Goal: Find specific page/section: Find specific page/section

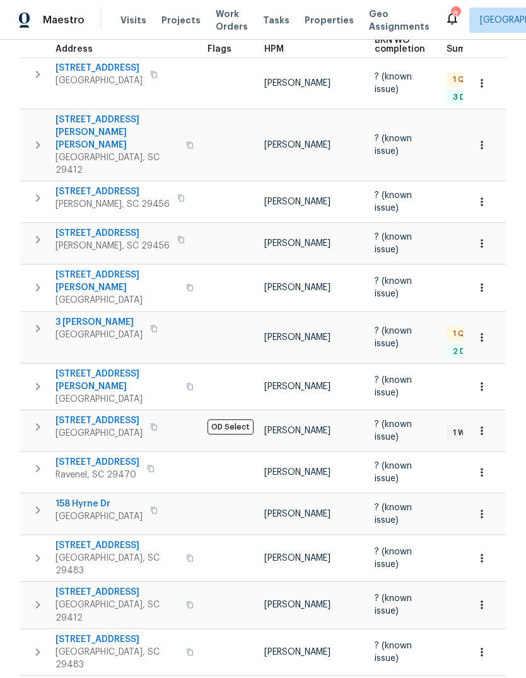
scroll to position [211, 0]
click at [100, 415] on span "[STREET_ADDRESS]" at bounding box center [99, 421] width 87 height 13
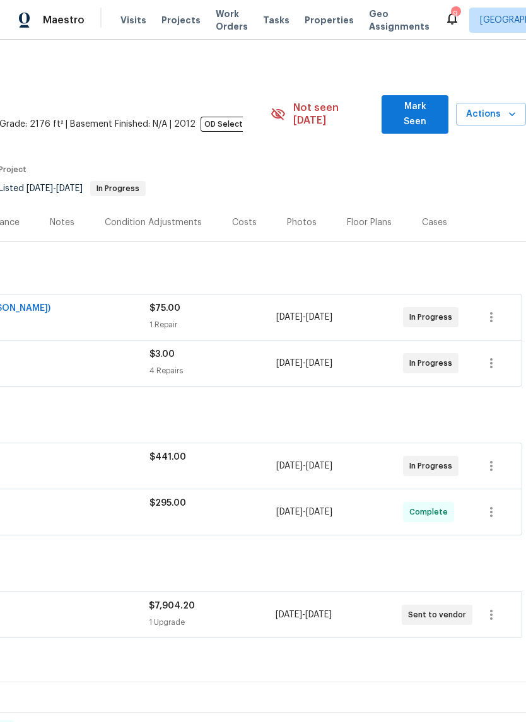
scroll to position [0, 187]
click at [370, 216] on div "Floor Plans" at bounding box center [369, 222] width 45 height 13
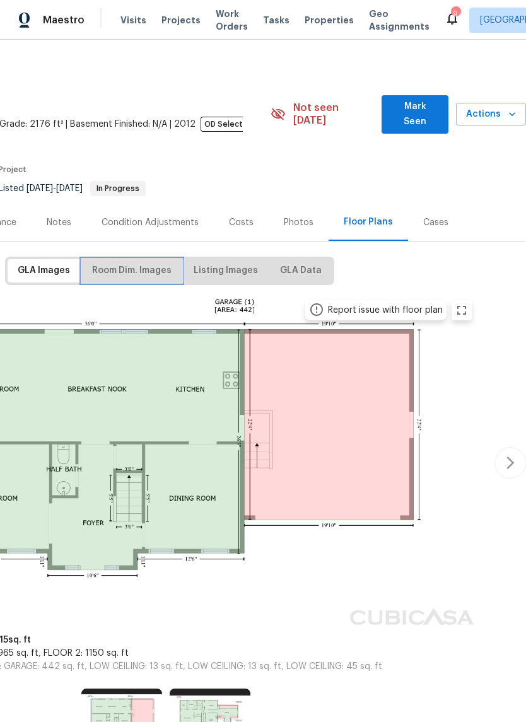
click at [157, 263] on span "Room Dim. Images" at bounding box center [131, 271] width 79 height 16
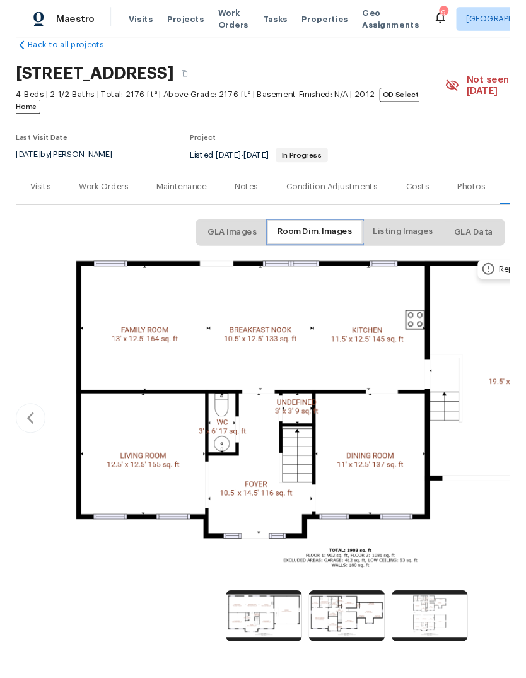
scroll to position [23, 0]
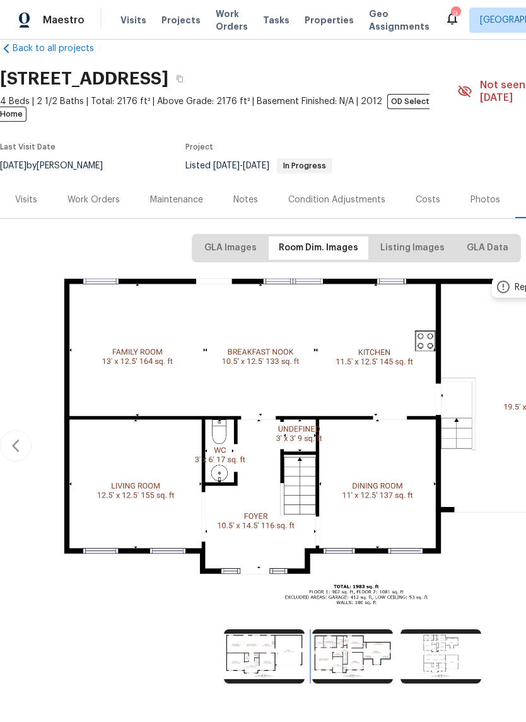
click at [362, 640] on img at bounding box center [352, 657] width 81 height 54
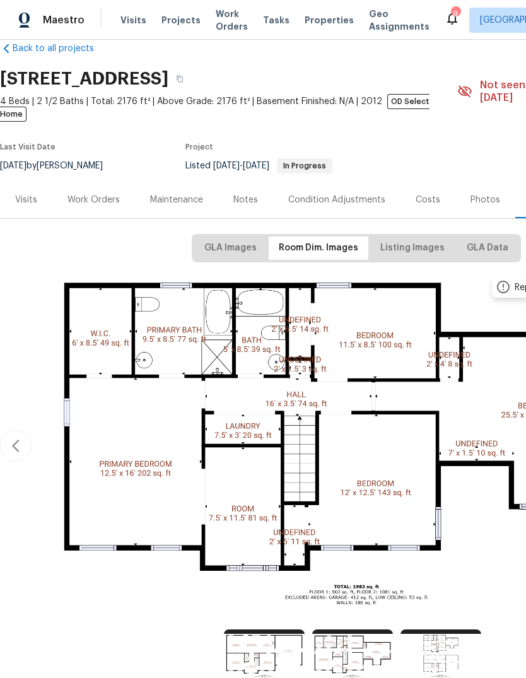
click at [312, 35] on div "Maestro Visits Projects Work Orders Tasks Properties Geo Assignments 9 [GEOGRAP…" at bounding box center [263, 20] width 526 height 40
click at [317, 20] on span "Properties" at bounding box center [329, 20] width 49 height 13
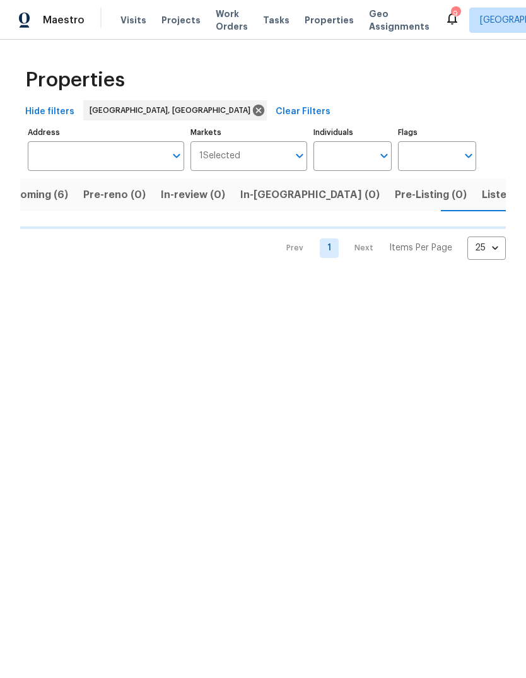
scroll to position [0, 29]
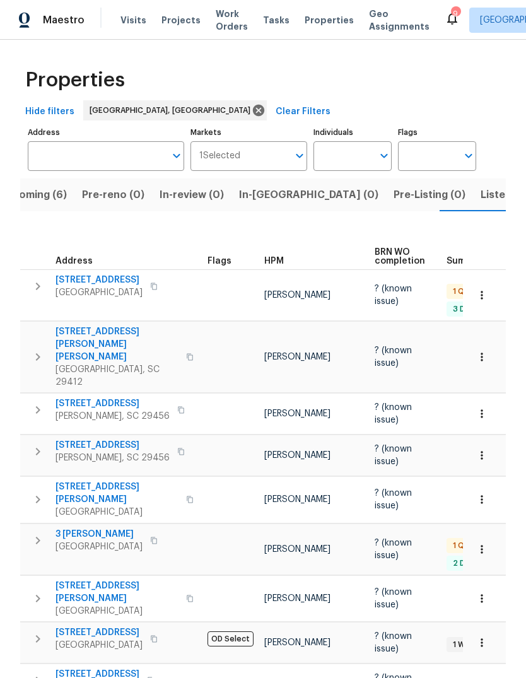
click at [93, 528] on span "3 [PERSON_NAME]" at bounding box center [99, 534] width 87 height 13
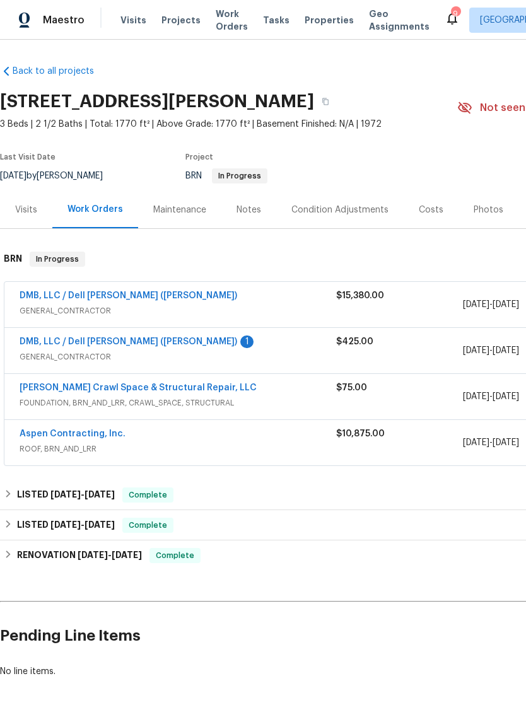
click at [131, 343] on link "DMB, LLC / Dell Bryson (Heise)" at bounding box center [129, 342] width 218 height 9
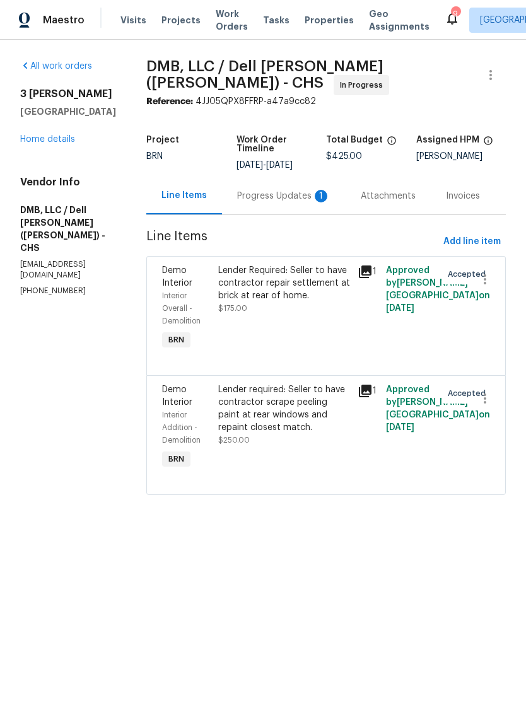
click at [281, 190] on div "Progress Updates 1" at bounding box center [283, 196] width 93 height 13
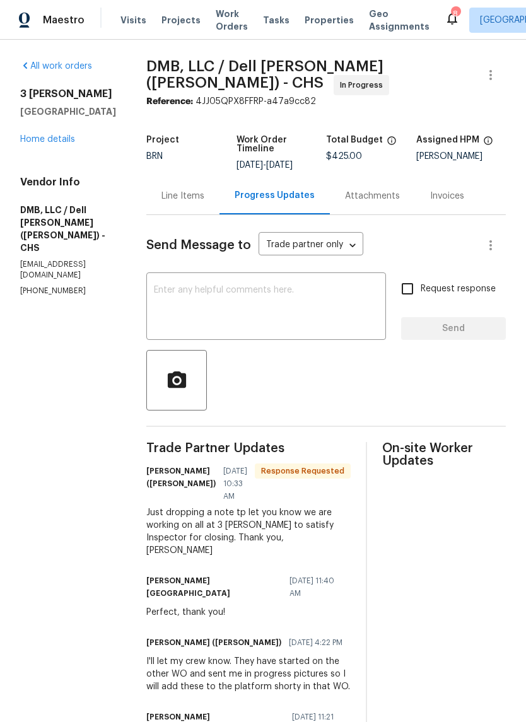
click at [72, 144] on link "Home details" at bounding box center [47, 139] width 55 height 9
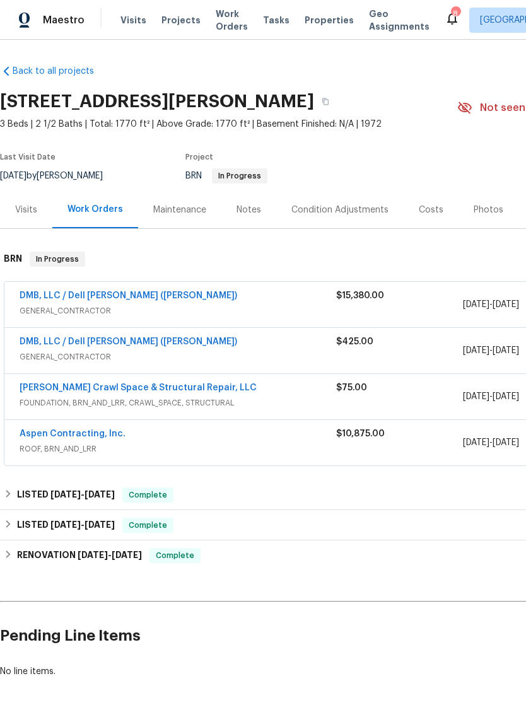
click at [126, 295] on link "DMB, LLC / Dell [PERSON_NAME] ([PERSON_NAME])" at bounding box center [129, 295] width 218 height 9
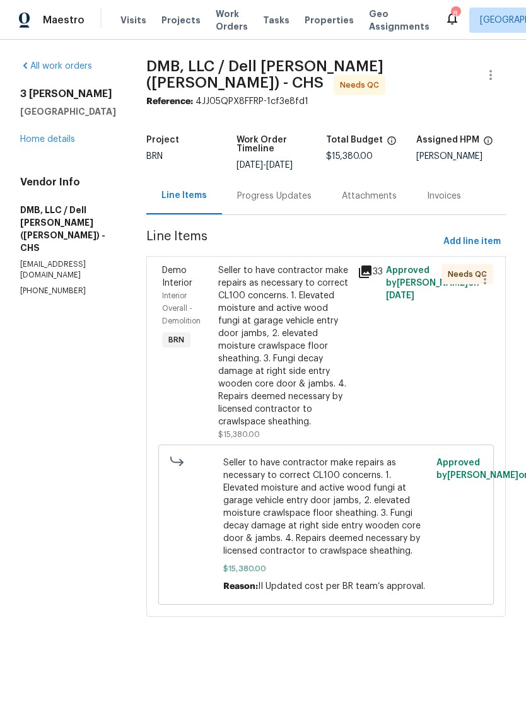
click at [281, 190] on div "Progress Updates" at bounding box center [274, 196] width 74 height 13
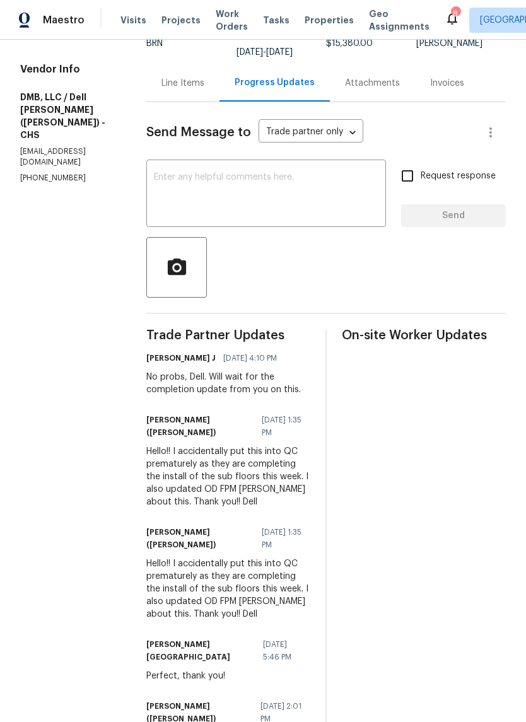
scroll to position [114, 0]
